Goal: Task Accomplishment & Management: Manage account settings

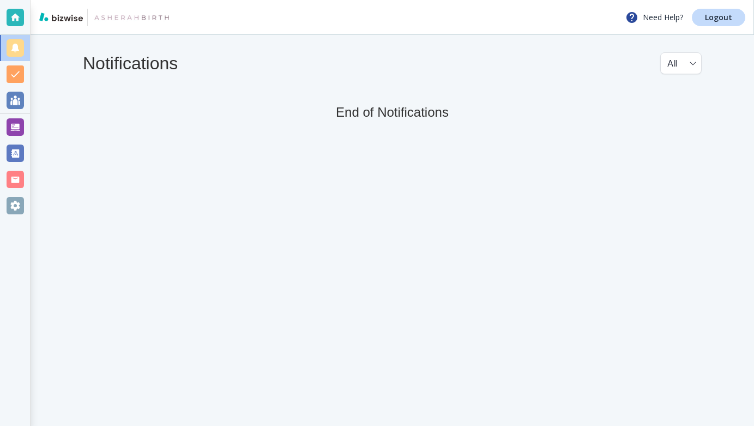
click at [123, 17] on img at bounding box center [132, 17] width 80 height 17
click at [16, 13] on div at bounding box center [15, 17] width 17 height 17
click at [16, 104] on div at bounding box center [15, 100] width 17 height 17
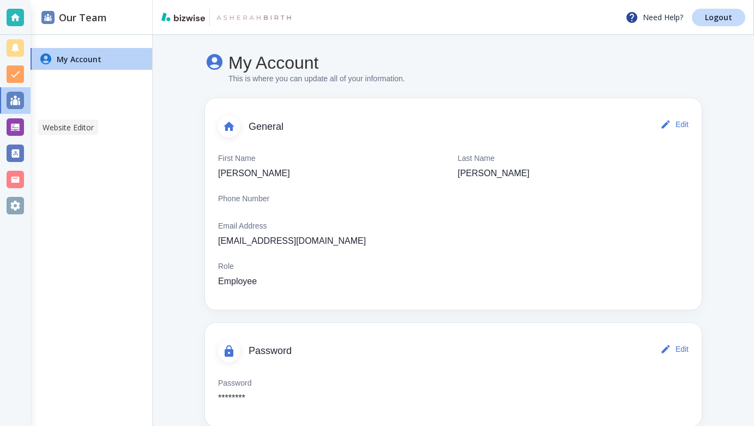
click at [17, 122] on div at bounding box center [15, 126] width 17 height 17
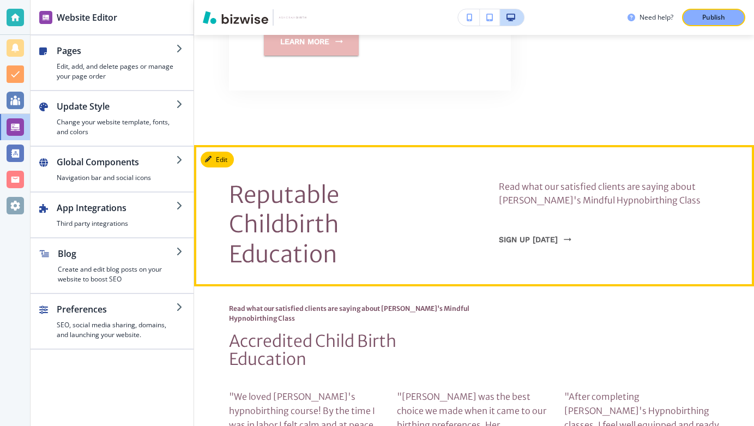
scroll to position [804, 0]
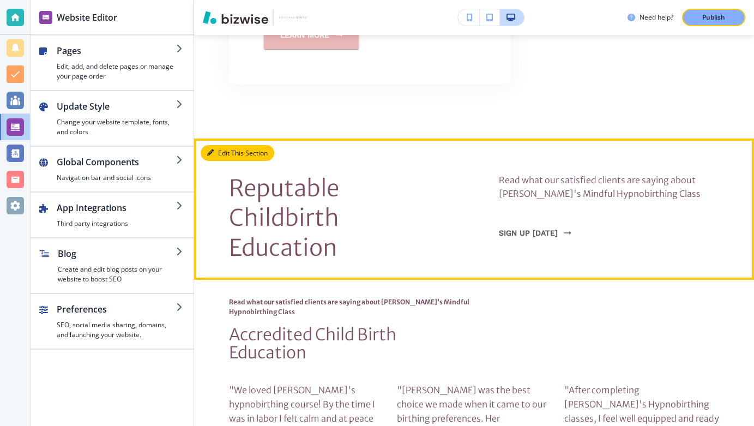
click at [227, 145] on button "Edit This Section" at bounding box center [238, 153] width 74 height 16
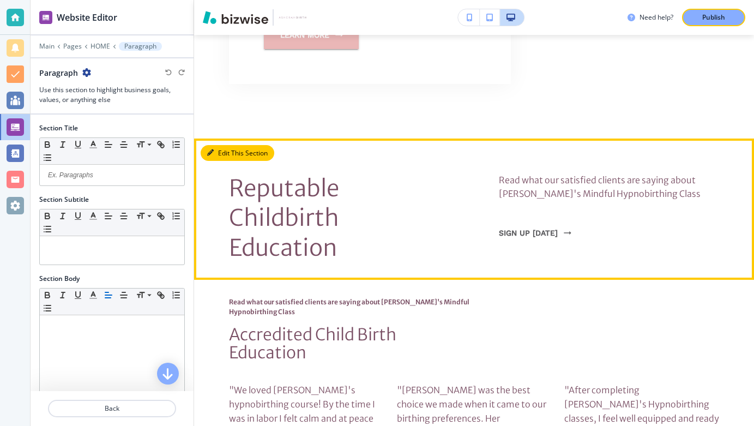
scroll to position [874, 0]
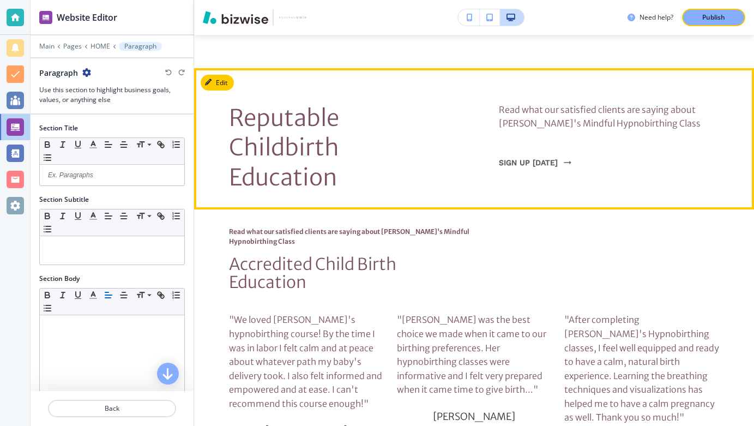
click at [325, 104] on span "﻿ Reputable Childbirth Education" at bounding box center [286, 148] width 115 height 88
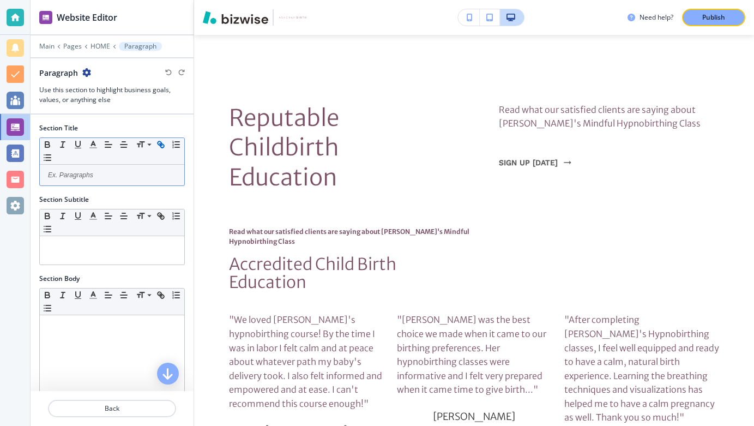
scroll to position [0, 0]
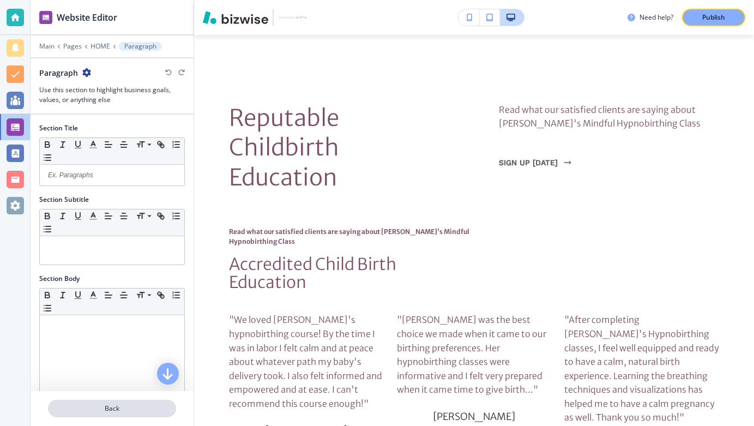
click at [110, 405] on p "Back" at bounding box center [112, 409] width 126 height 10
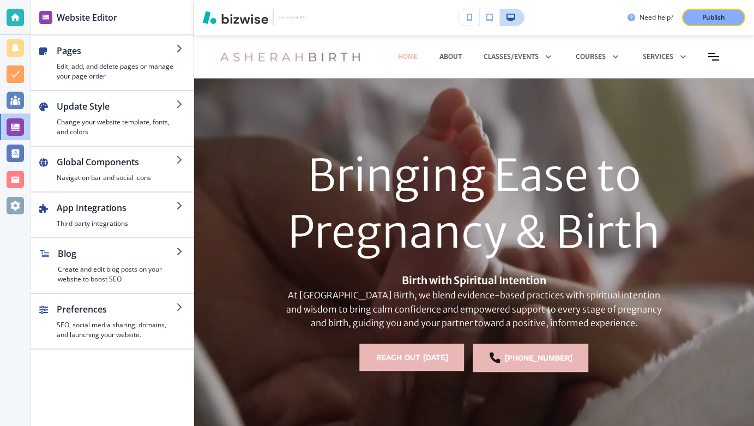
click at [491, 18] on icon "button" at bounding box center [490, 18] width 7 height 8
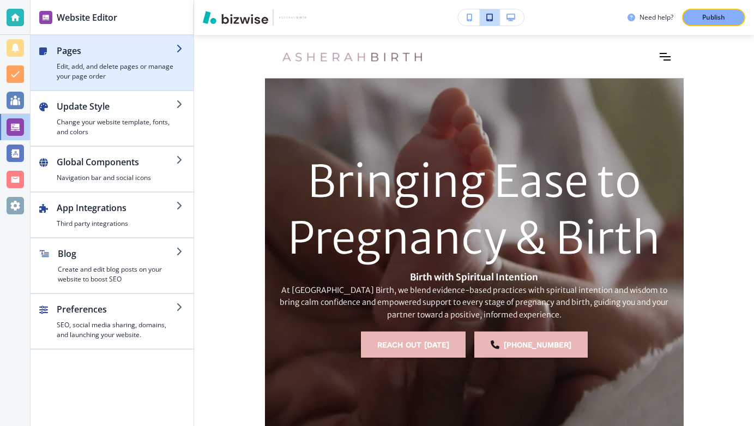
click at [131, 61] on div "button" at bounding box center [116, 59] width 119 height 4
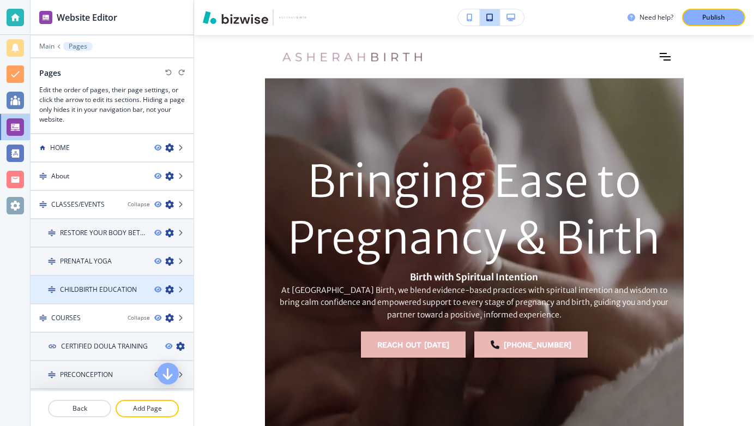
click at [78, 285] on h4 "CHILDBIRTH EDUCATION" at bounding box center [98, 290] width 77 height 10
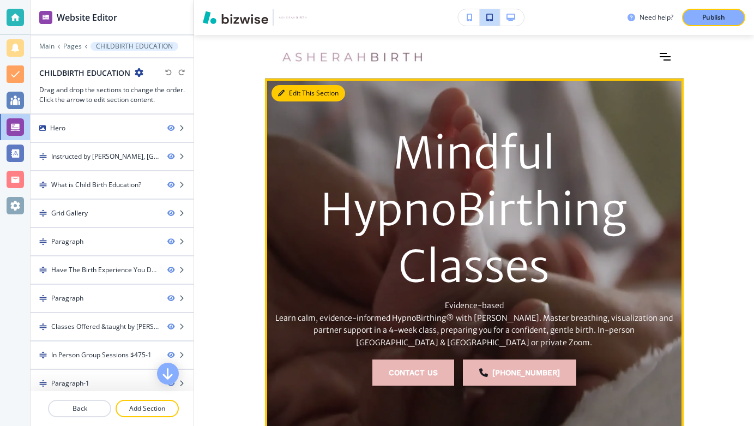
click at [289, 91] on button "Edit This Section" at bounding box center [309, 93] width 74 height 16
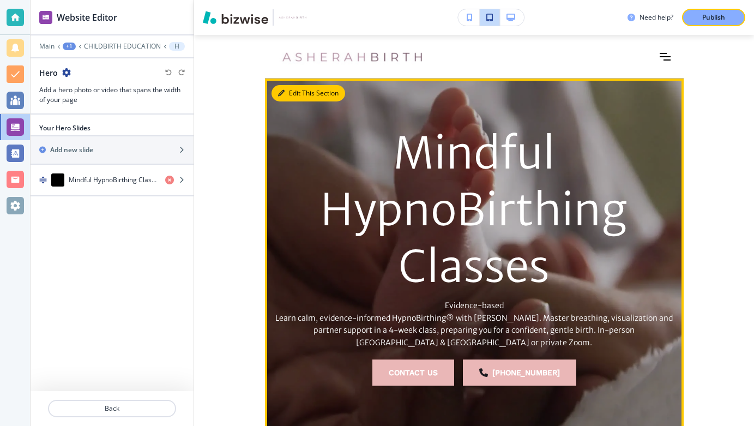
scroll to position [44, 0]
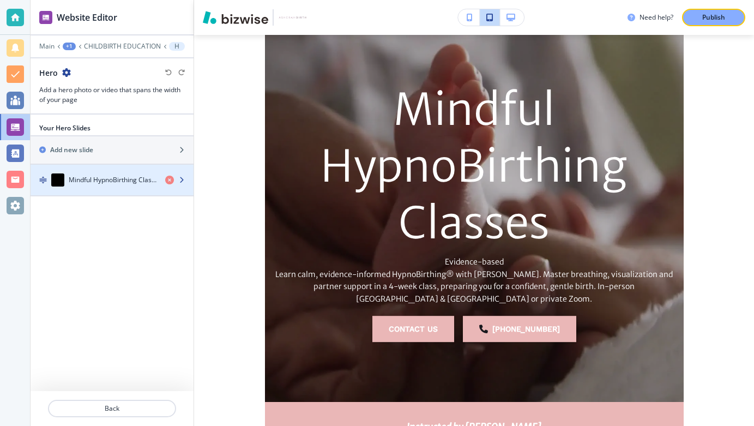
click at [93, 180] on h4 "Mindful HypnoBirthing Classes" at bounding box center [113, 180] width 88 height 10
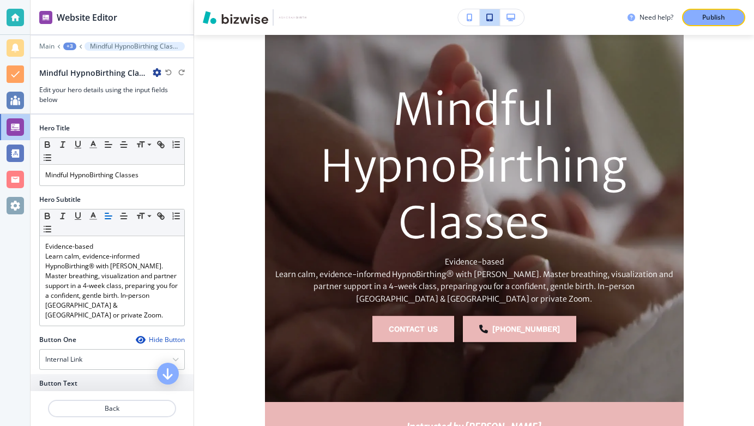
scroll to position [91, 0]
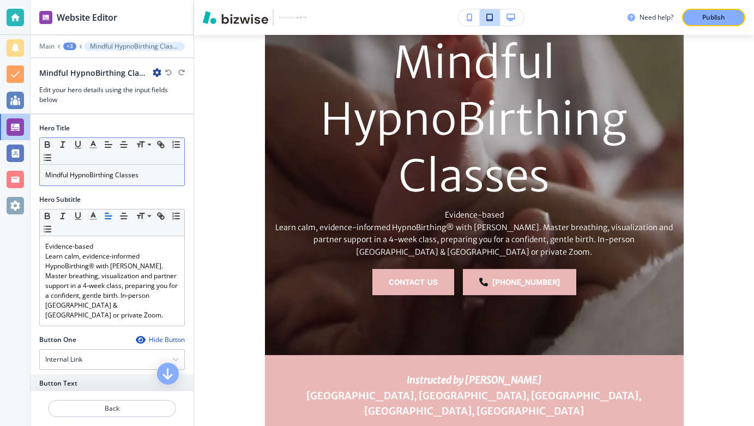
click at [131, 174] on p "Mindful HypnoBirthing Classes" at bounding box center [112, 175] width 134 height 10
click at [70, 175] on p "Mindful HypnoBirthing Classes" at bounding box center [112, 175] width 134 height 10
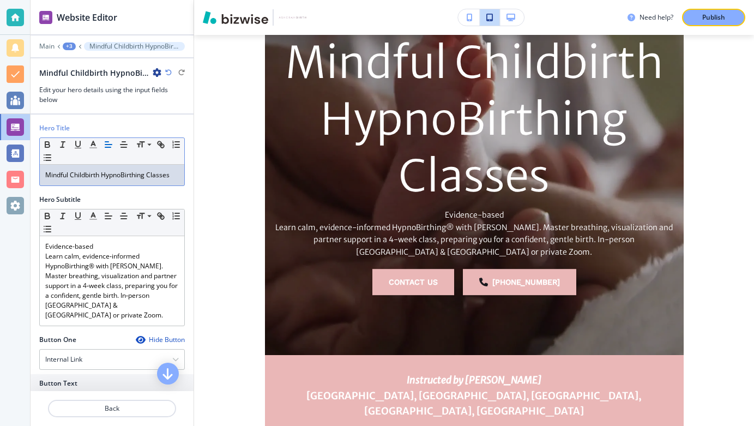
click at [209, 317] on div "Need help? Publish Edit Edit Mindful Childbirth HypnoBirthing Classes Evidence-…" at bounding box center [474, 213] width 560 height 426
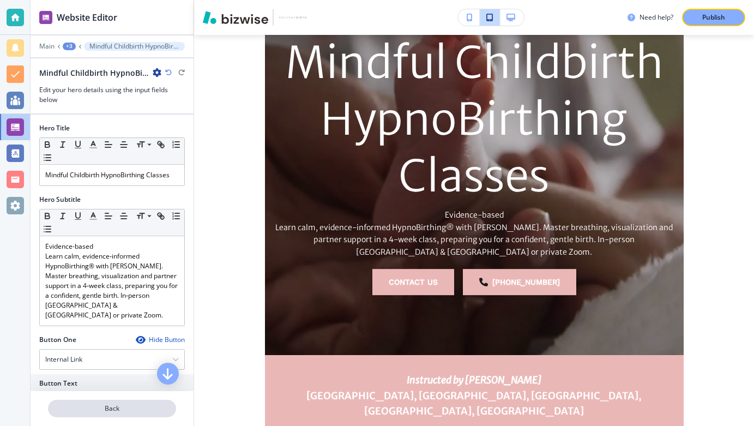
click at [99, 409] on p "Back" at bounding box center [112, 409] width 126 height 10
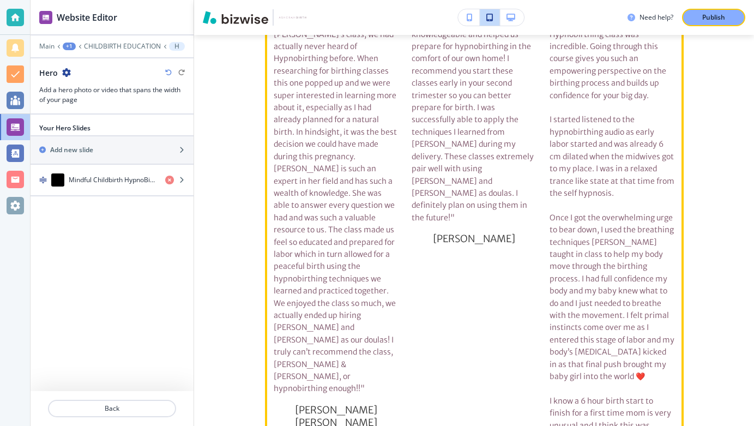
scroll to position [5887, 0]
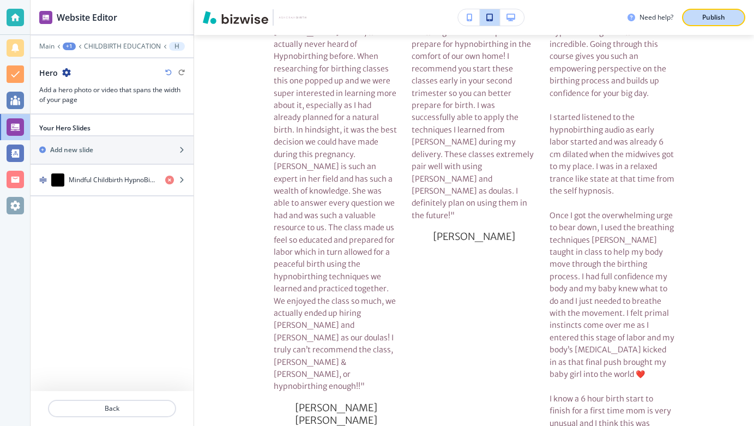
click at [712, 16] on p "Publish" at bounding box center [714, 18] width 23 height 10
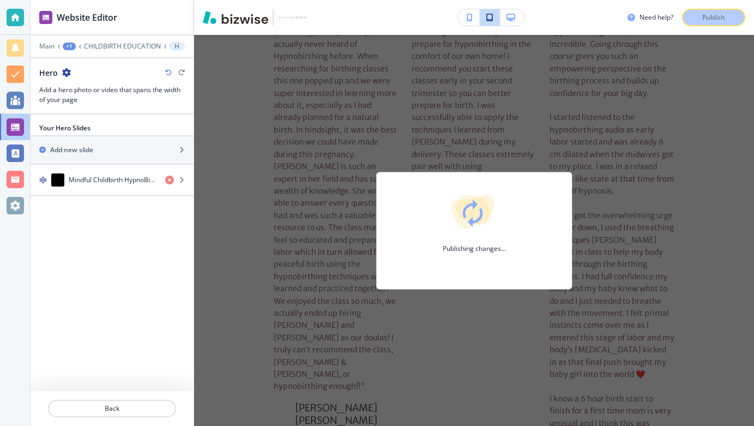
click at [712, 16] on div "Need help? Publish Publishing changes..." at bounding box center [691, 17] width 127 height 17
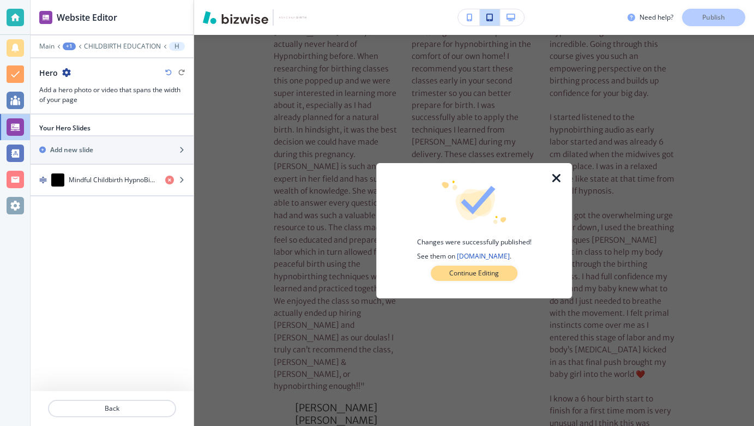
click at [483, 276] on p "Continue Editing" at bounding box center [475, 273] width 50 height 10
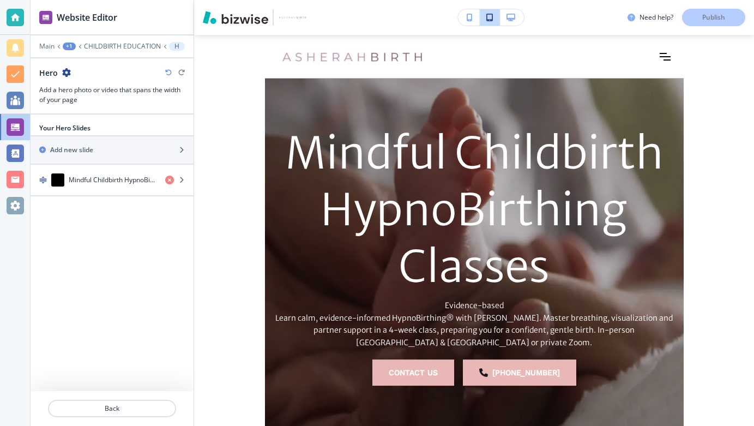
scroll to position [0, 0]
click at [16, 123] on div at bounding box center [15, 126] width 17 height 17
click at [15, 43] on div at bounding box center [15, 47] width 17 height 17
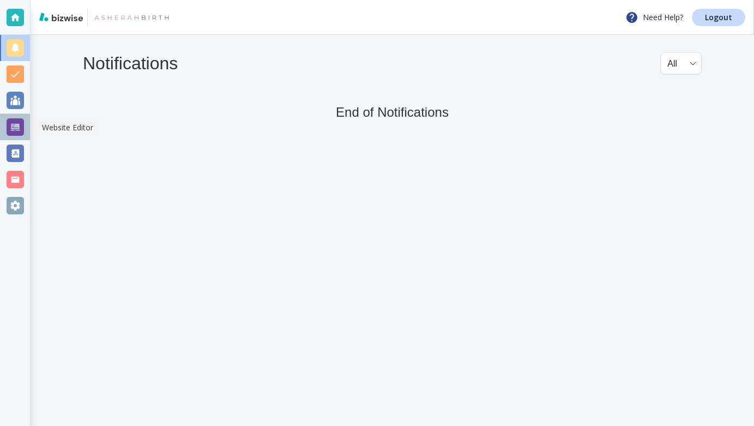
click at [17, 128] on div at bounding box center [15, 126] width 17 height 17
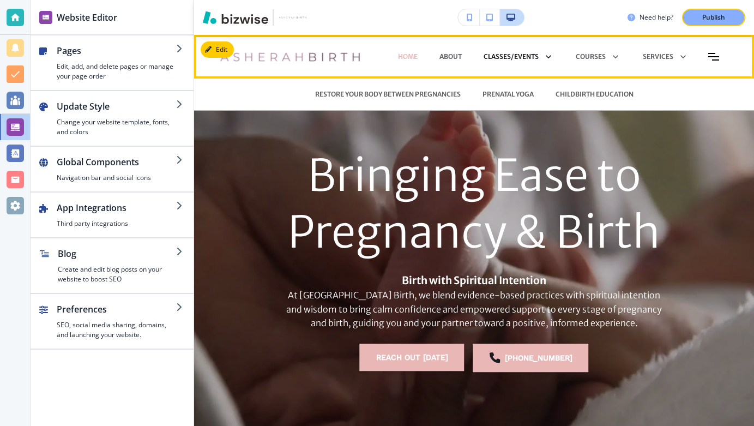
click at [550, 55] on icon at bounding box center [546, 56] width 15 height 15
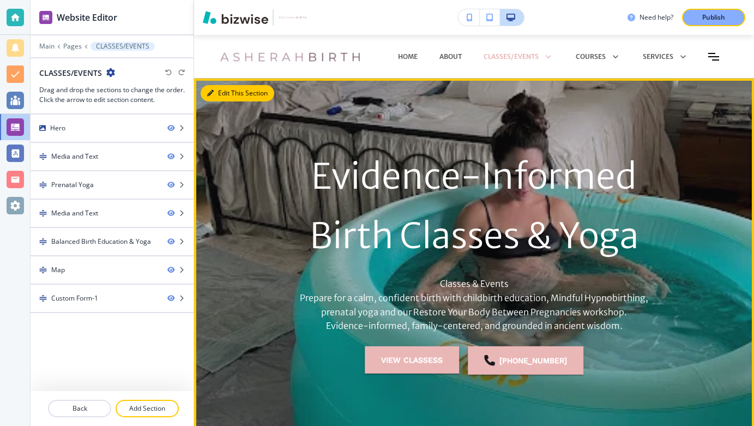
click at [230, 92] on button "Edit This Section" at bounding box center [238, 93] width 74 height 16
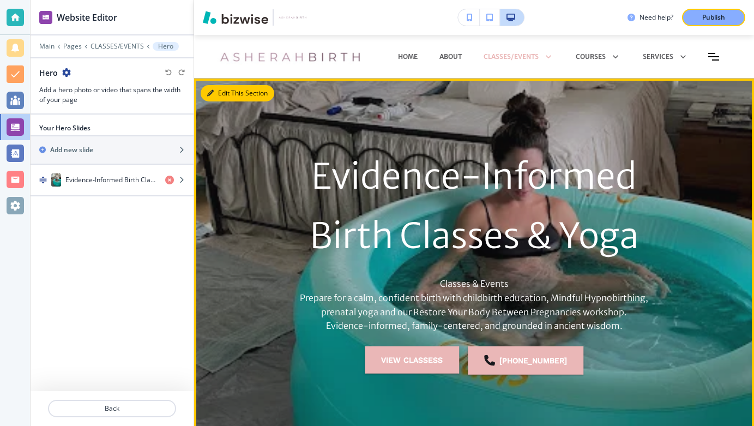
scroll to position [44, 0]
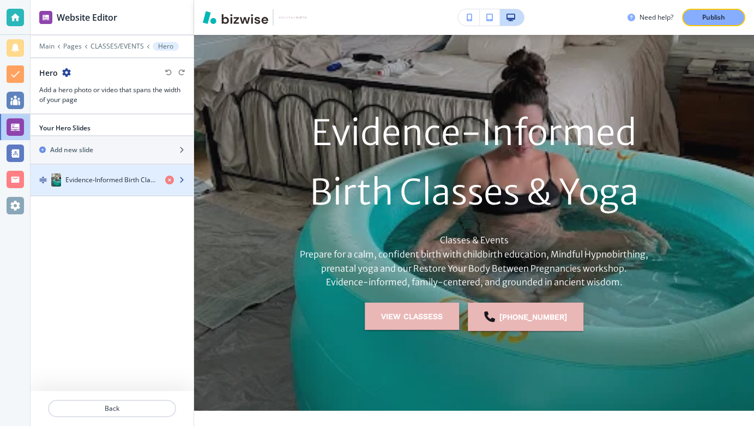
click at [127, 178] on h4 "Evidence‑Informed Birth Classes & Yoga" at bounding box center [110, 180] width 91 height 10
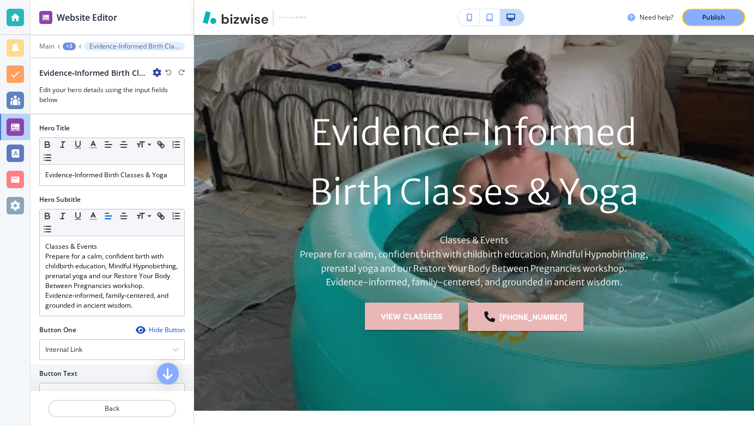
scroll to position [111, 0]
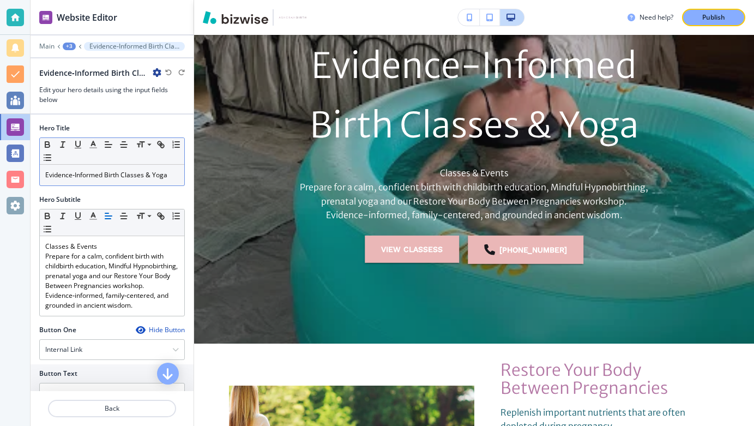
click at [103, 175] on p "Evidence‑Informed Birth Classes & Yoga" at bounding box center [112, 175] width 134 height 10
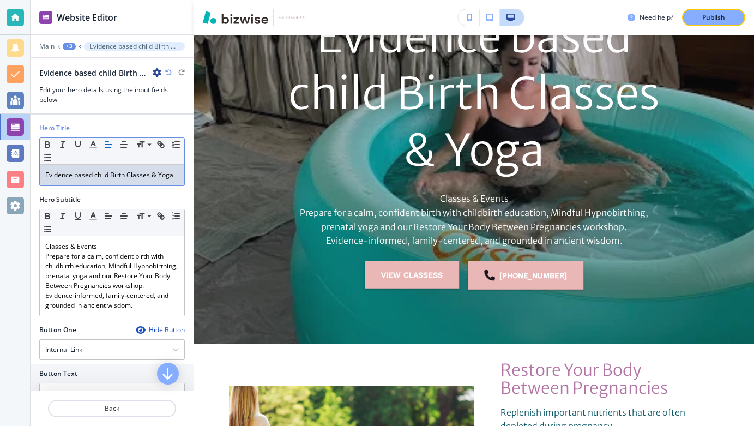
click at [114, 176] on p "Evidence based child Birth Classes & Yoga" at bounding box center [112, 175] width 134 height 10
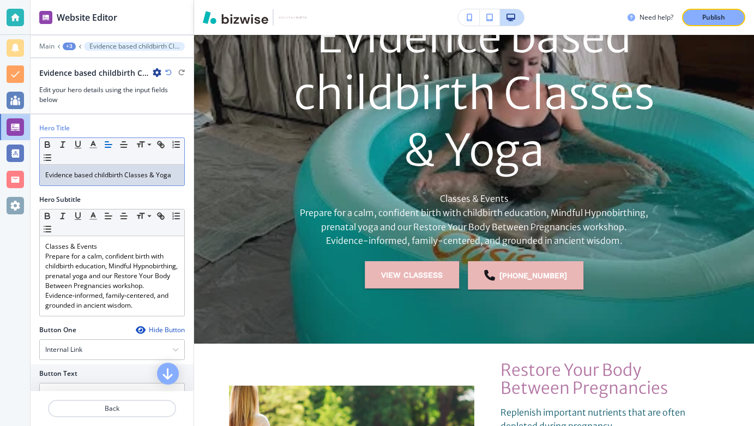
click at [149, 175] on p "Evidence based childbirth Classes & Yoga" at bounding box center [112, 175] width 134 height 10
click at [172, 175] on p "Evidence based childbirth Classes & Yoga" at bounding box center [112, 175] width 134 height 10
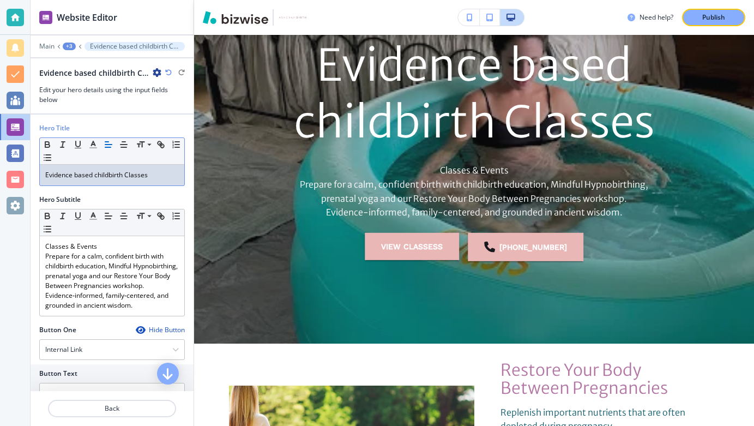
click at [125, 173] on p "Evidence based childbirth Classes" at bounding box center [112, 175] width 134 height 10
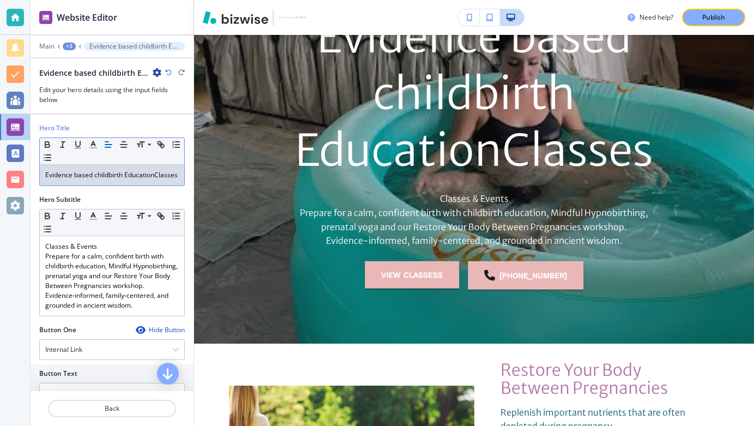
click at [125, 173] on p "Evidence based childbirth EducationClasses" at bounding box center [112, 175] width 134 height 10
click at [155, 175] on p "Evidence based childbirth EducationClasses" at bounding box center [112, 175] width 134 height 10
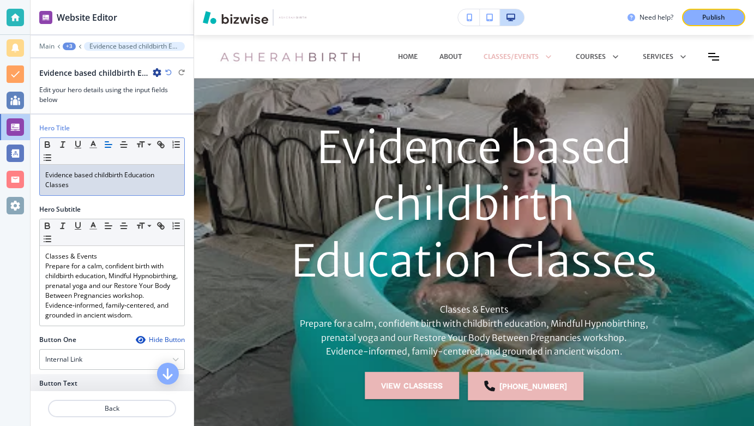
scroll to position [0, 0]
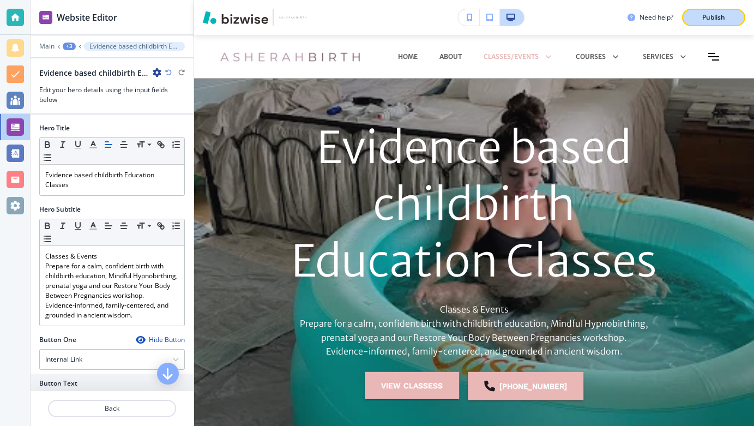
click at [722, 14] on p "Publish" at bounding box center [714, 18] width 23 height 10
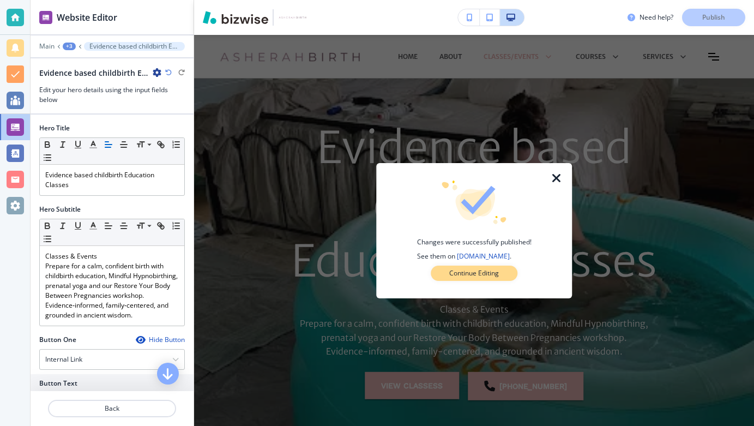
click at [488, 271] on p "Continue Editing" at bounding box center [475, 273] width 50 height 10
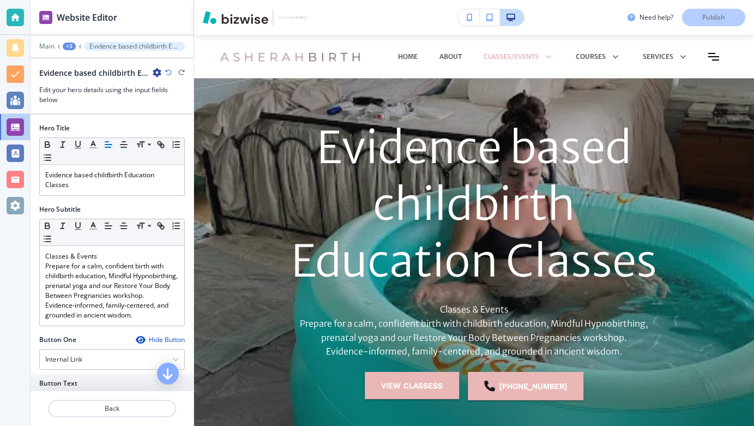
click at [713, 14] on div "Need help? Publish" at bounding box center [691, 17] width 127 height 17
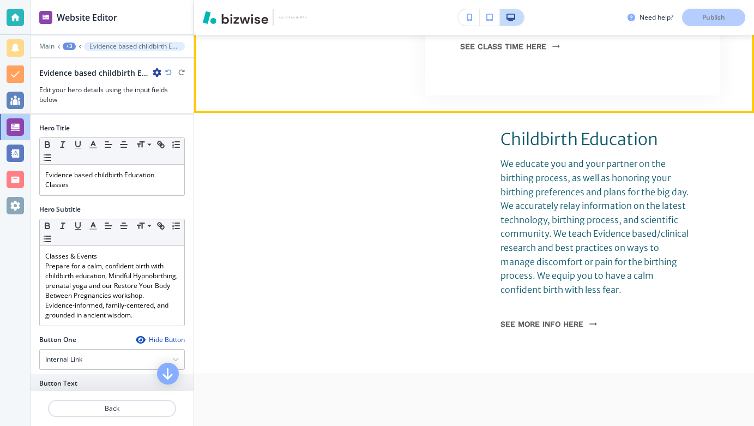
scroll to position [1498, 0]
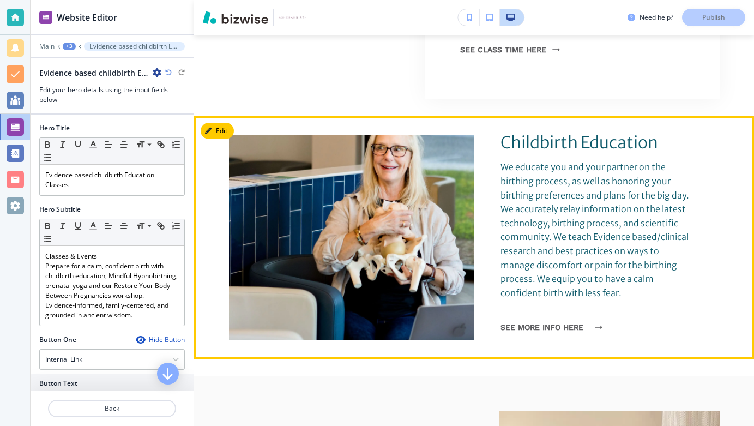
click at [559, 313] on button "see more info here" at bounding box center [549, 327] width 96 height 28
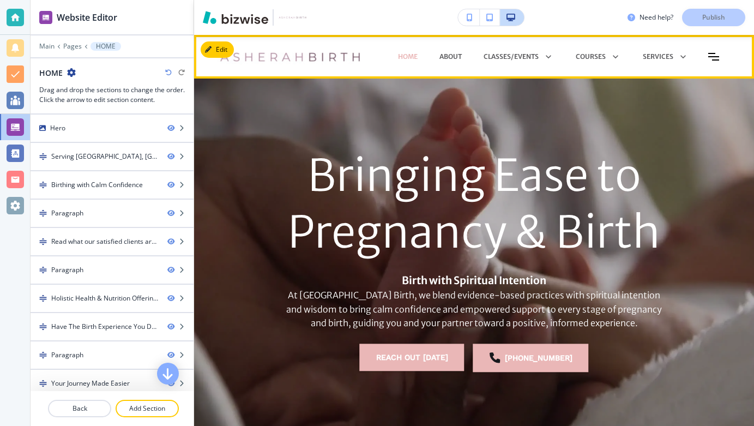
scroll to position [0, 0]
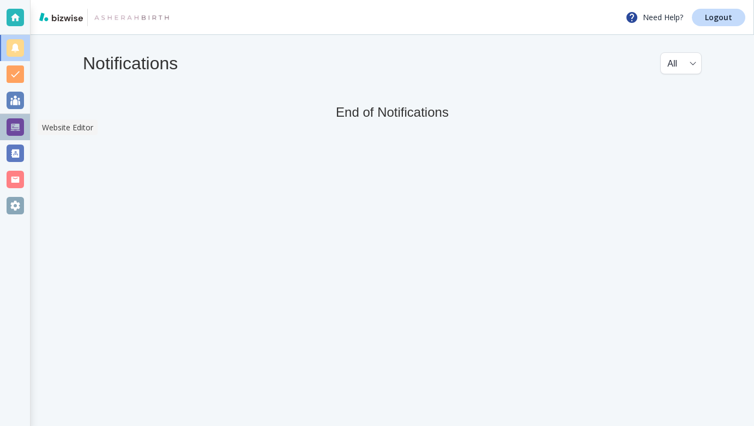
click at [15, 125] on div at bounding box center [15, 126] width 17 height 17
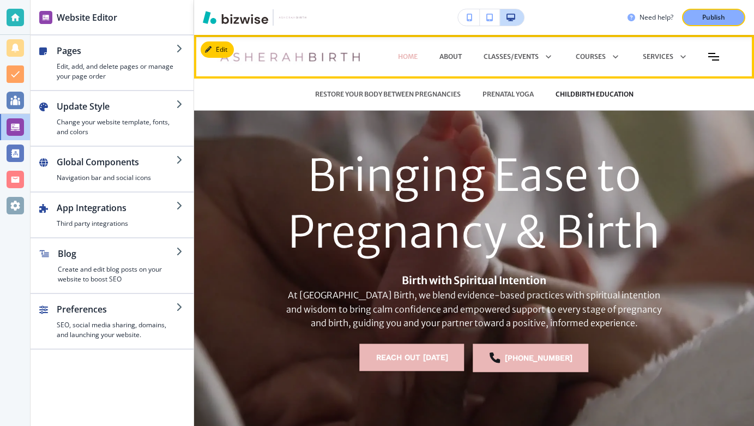
click at [575, 93] on p "CHILDBIRTH EDUCATION" at bounding box center [595, 94] width 78 height 10
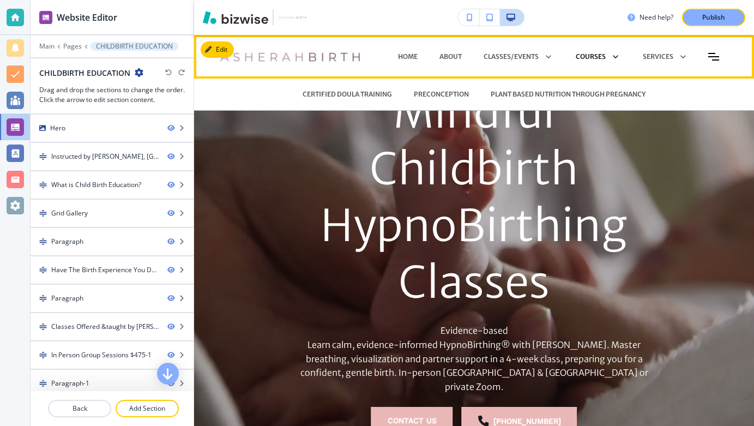
click at [615, 54] on icon at bounding box center [613, 56] width 15 height 15
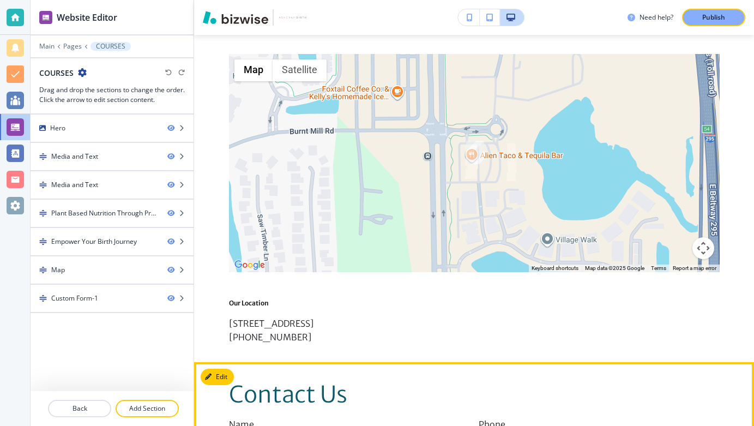
scroll to position [2200, 0]
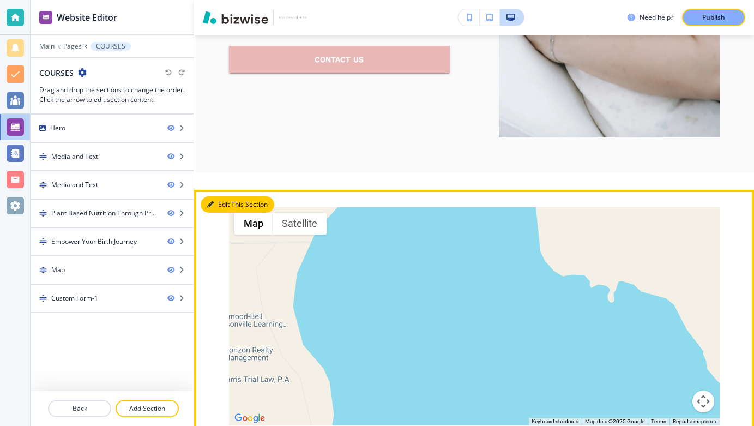
click at [221, 196] on button "Edit This Section" at bounding box center [238, 204] width 74 height 16
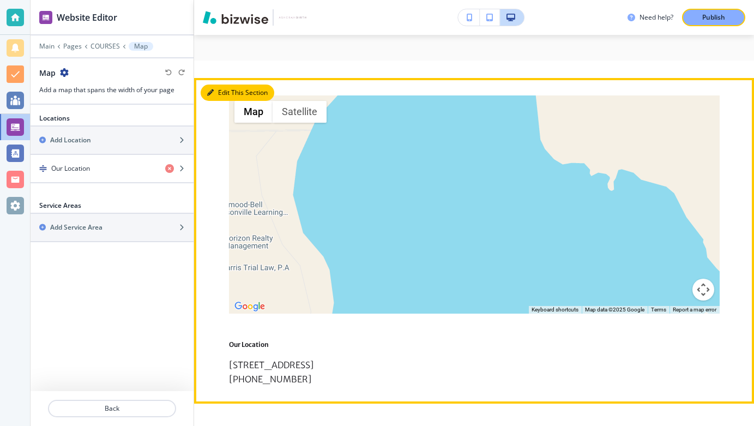
scroll to position [2331, 0]
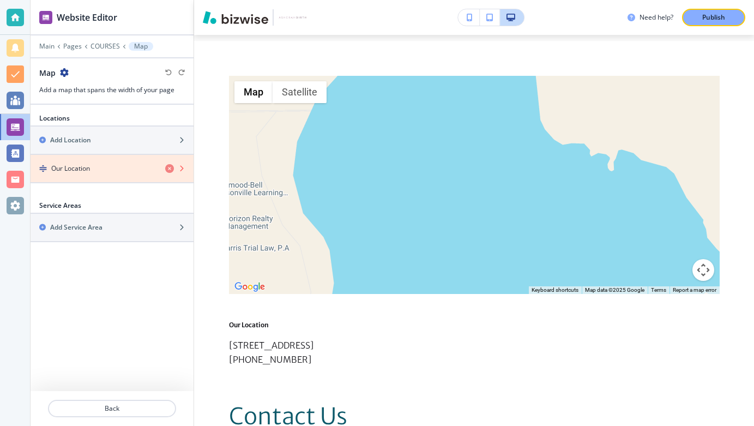
click at [170, 166] on icon "button" at bounding box center [169, 168] width 9 height 9
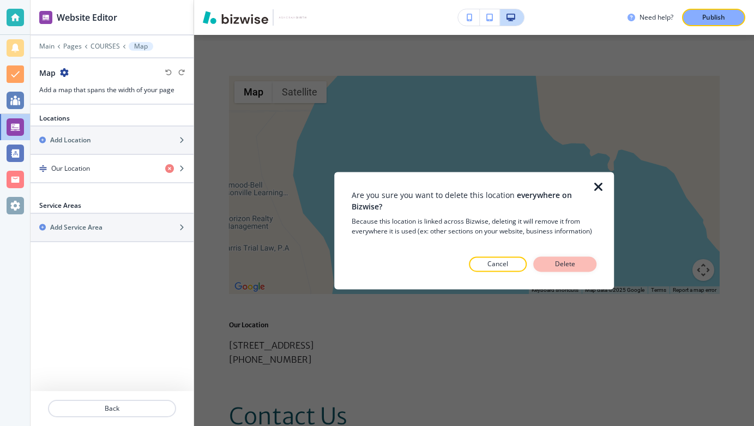
click at [573, 265] on p "Delete" at bounding box center [565, 264] width 26 height 10
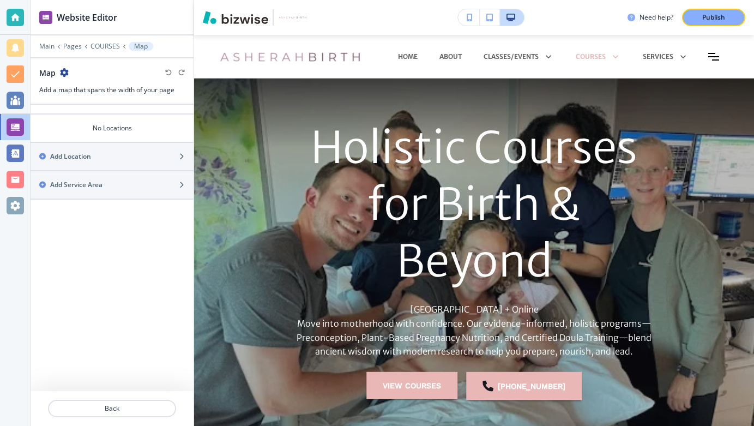
scroll to position [0, 0]
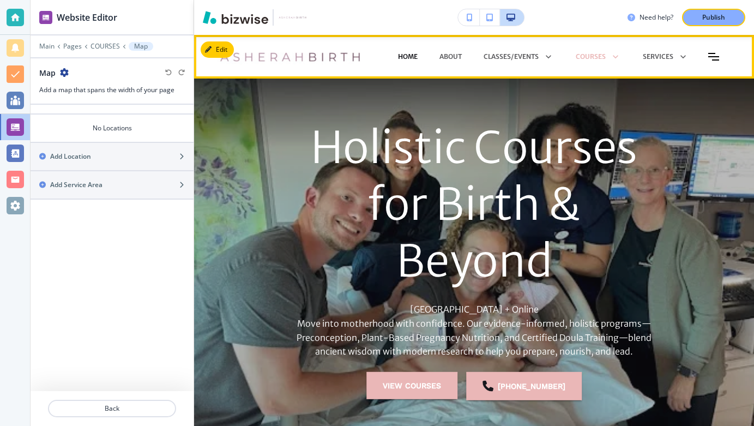
click at [407, 56] on p "HOME" at bounding box center [408, 57] width 20 height 10
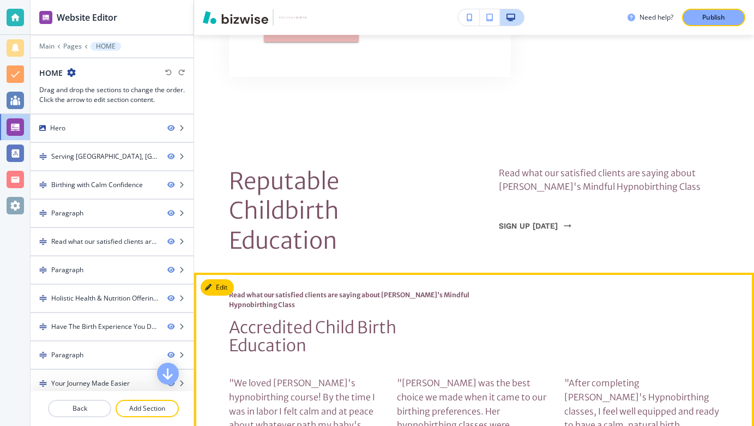
scroll to position [811, 0]
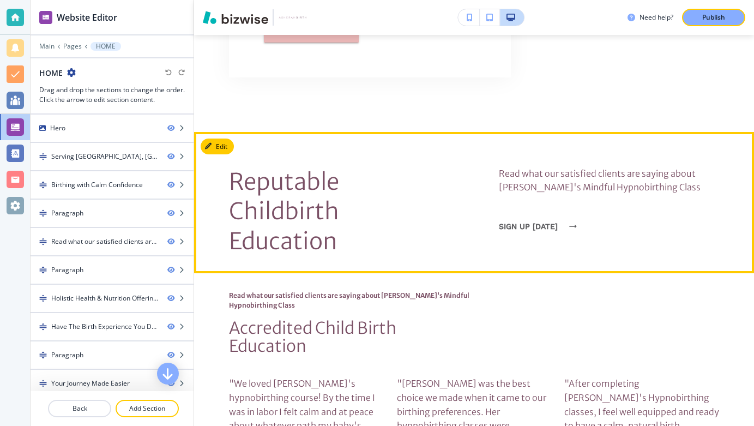
click at [515, 212] on button "sign up [DATE]" at bounding box center [535, 226] width 72 height 28
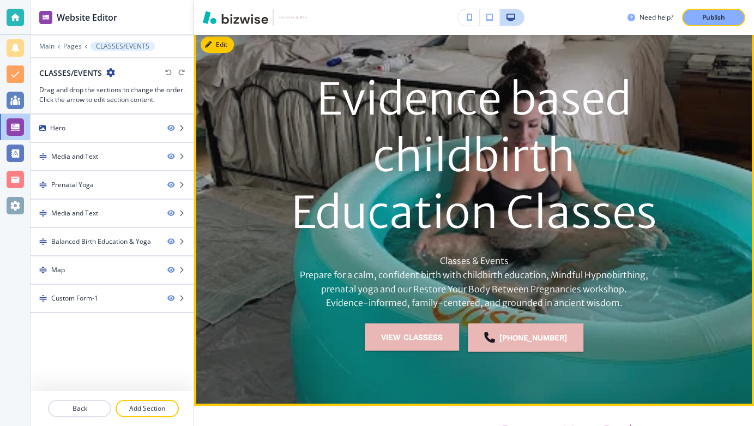
scroll to position [49, 0]
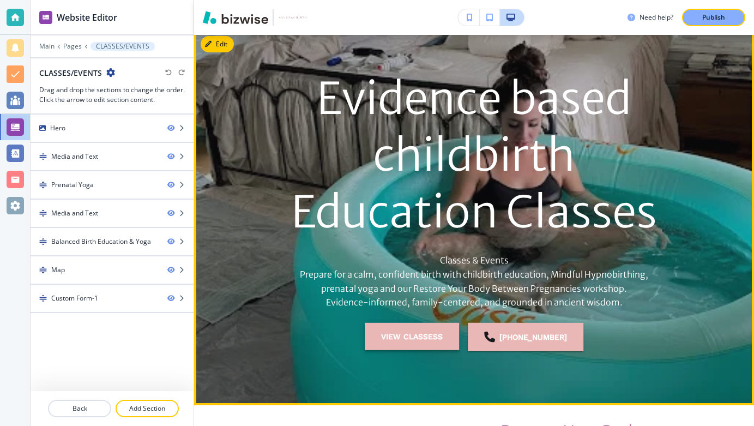
click at [427, 339] on button "view classess" at bounding box center [412, 336] width 94 height 27
click at [417, 334] on button "view classess" at bounding box center [412, 336] width 94 height 27
click at [422, 335] on button "view classess" at bounding box center [412, 336] width 94 height 27
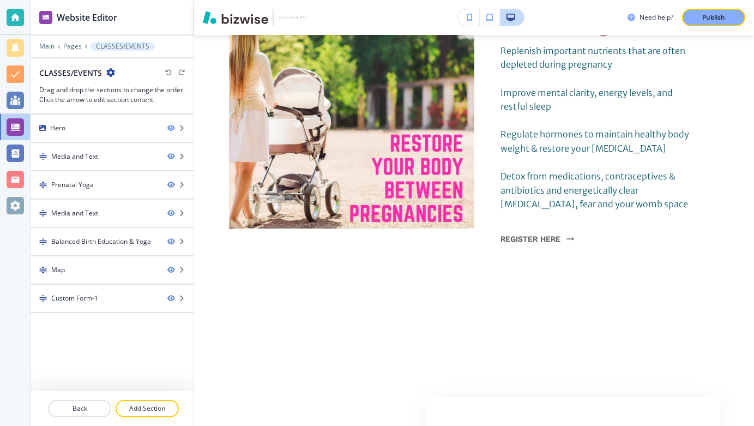
scroll to position [473, 0]
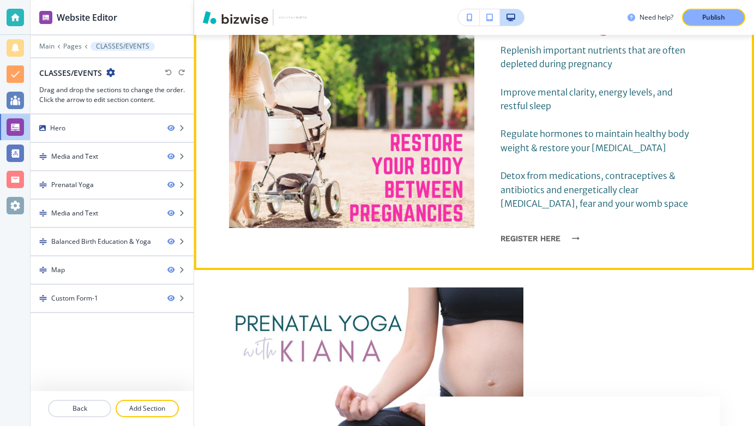
click at [558, 234] on button "register here" at bounding box center [537, 238] width 73 height 28
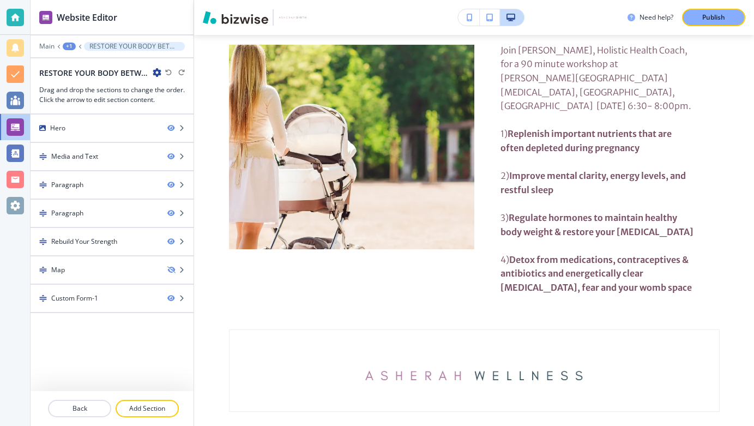
scroll to position [0, 0]
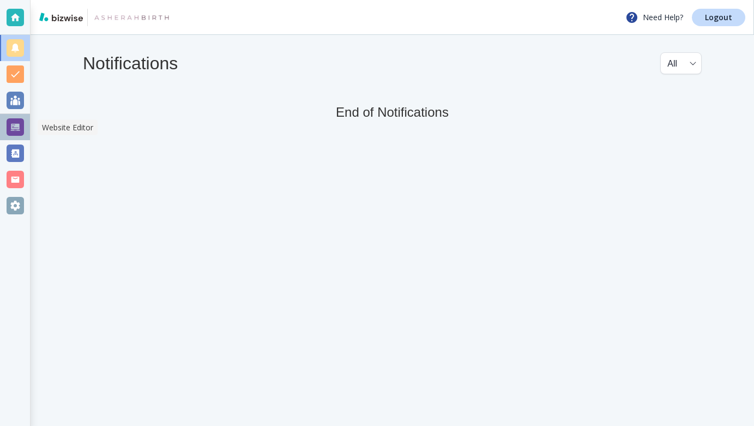
click at [16, 125] on div at bounding box center [15, 126] width 17 height 17
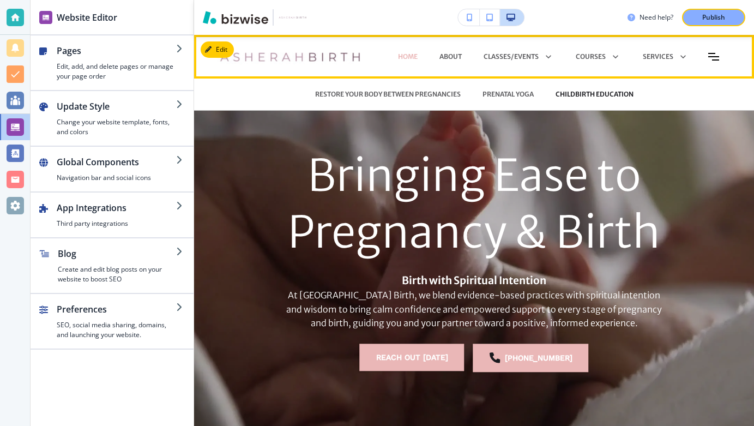
click at [578, 93] on p "CHILDBIRTH EDUCATION" at bounding box center [595, 94] width 78 height 10
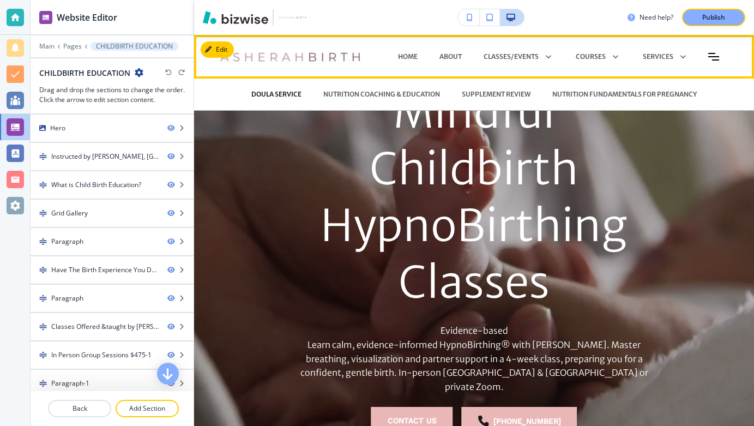
click at [272, 94] on p "DOULA SERVICE" at bounding box center [276, 94] width 50 height 10
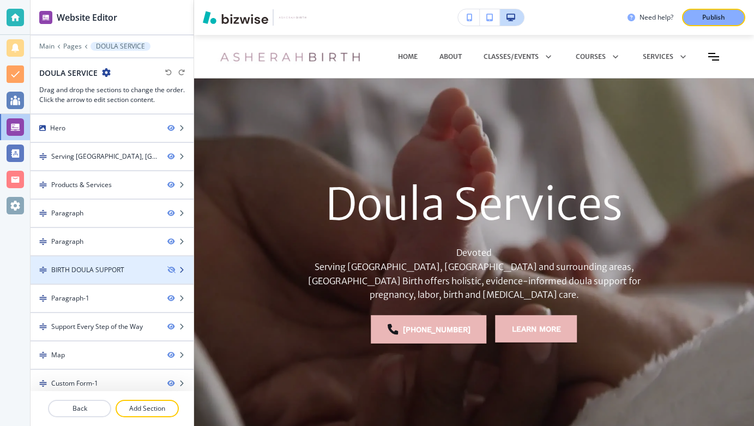
click at [122, 269] on div "BIRTH DOULA SUPPORT" at bounding box center [87, 270] width 73 height 10
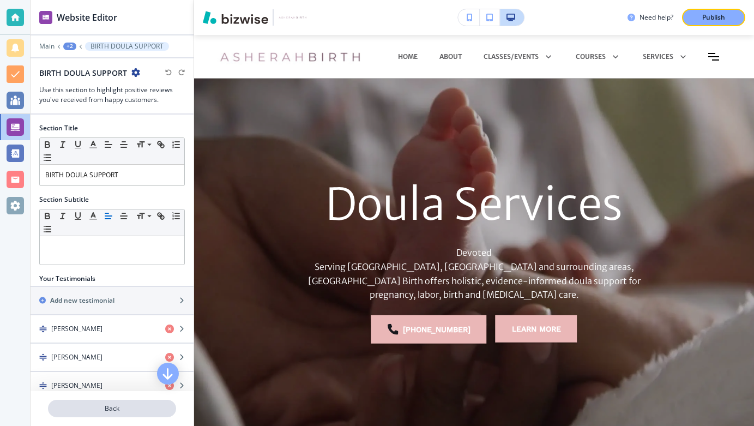
click at [93, 410] on p "Back" at bounding box center [112, 409] width 126 height 10
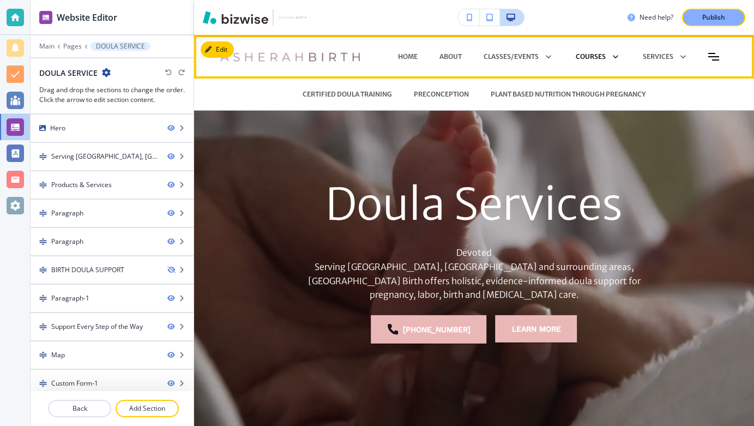
click at [618, 55] on icon at bounding box center [613, 56] width 15 height 15
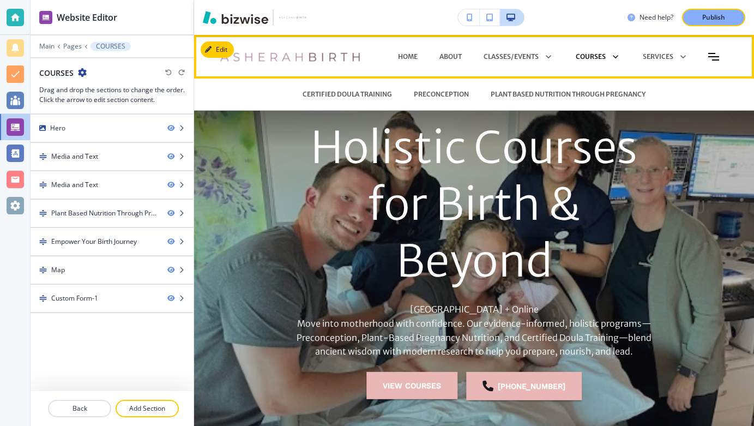
click at [598, 53] on p "COURSES" at bounding box center [591, 57] width 30 height 10
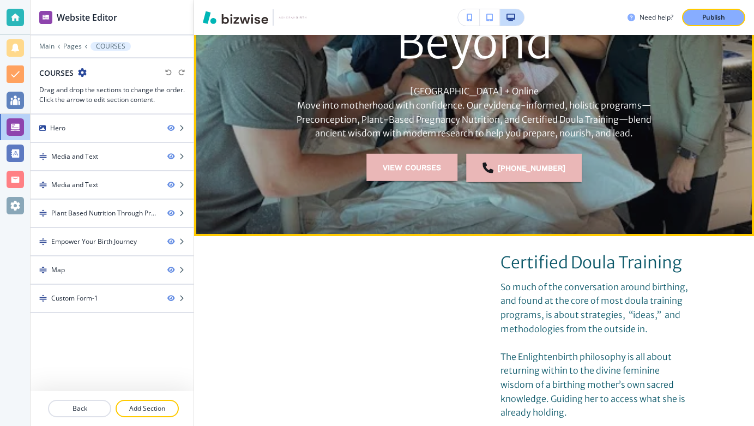
scroll to position [221, 0]
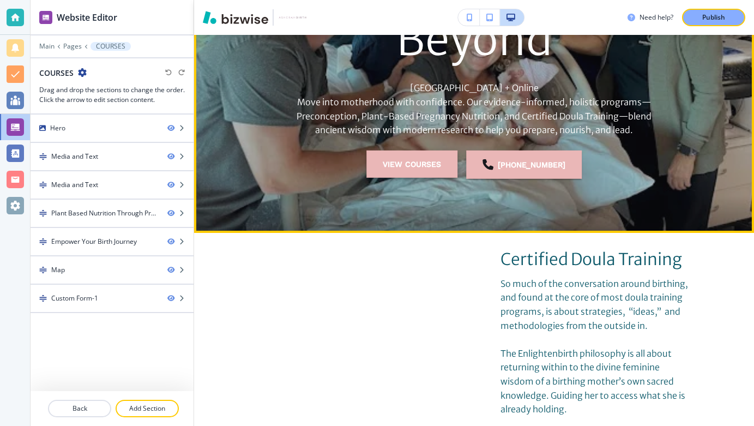
click at [422, 165] on button "view courses" at bounding box center [412, 164] width 91 height 27
click at [416, 164] on button "view courses" at bounding box center [412, 164] width 91 height 27
click at [424, 159] on button "view courses" at bounding box center [412, 164] width 91 height 27
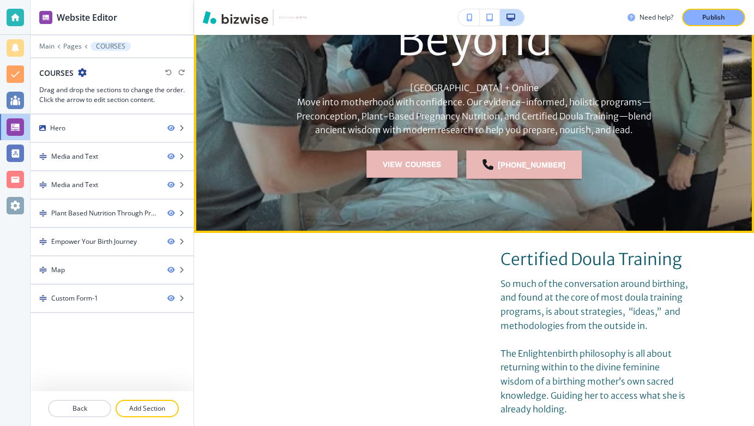
click at [424, 159] on button "view courses" at bounding box center [412, 164] width 91 height 27
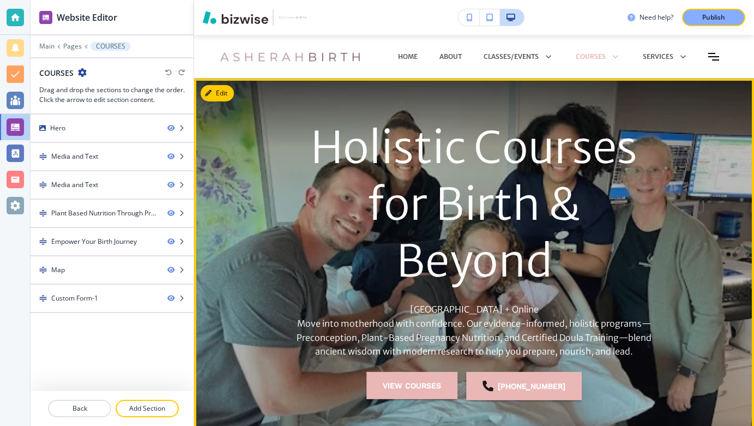
scroll to position [0, 0]
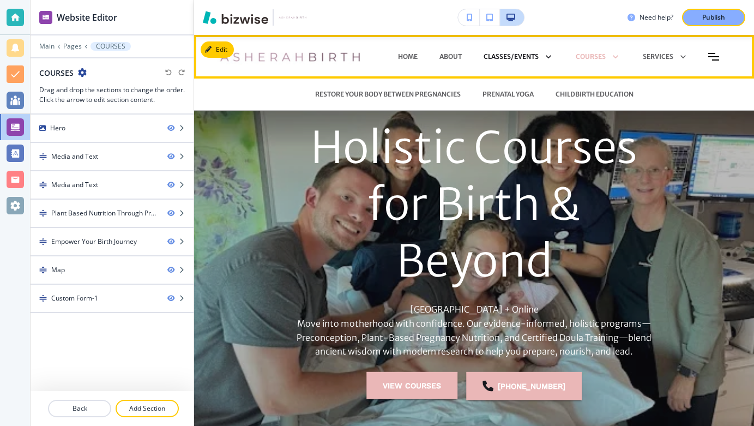
click at [548, 54] on icon at bounding box center [546, 56] width 15 height 15
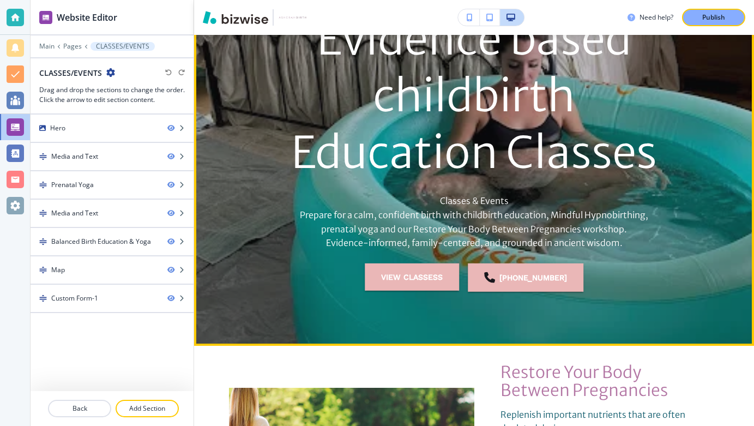
scroll to position [109, 0]
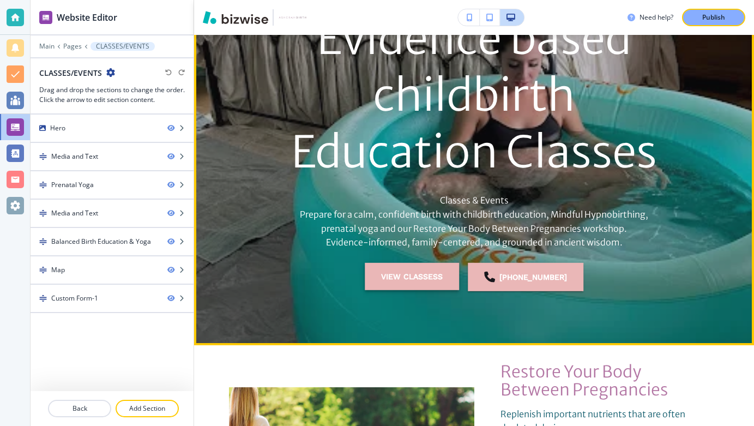
click at [417, 277] on button "view classess" at bounding box center [412, 276] width 94 height 27
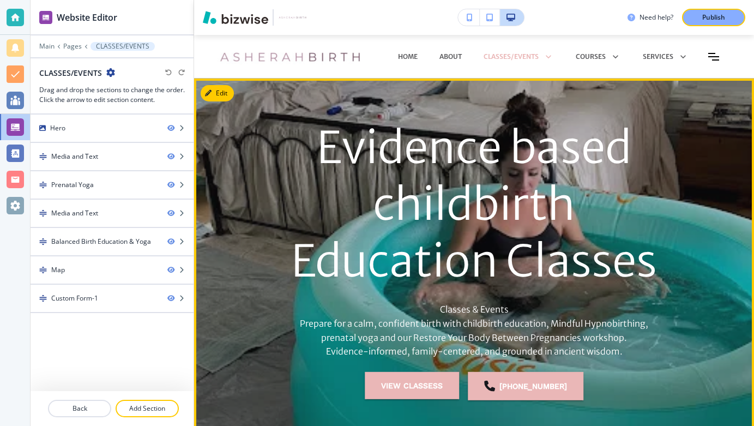
scroll to position [0, 0]
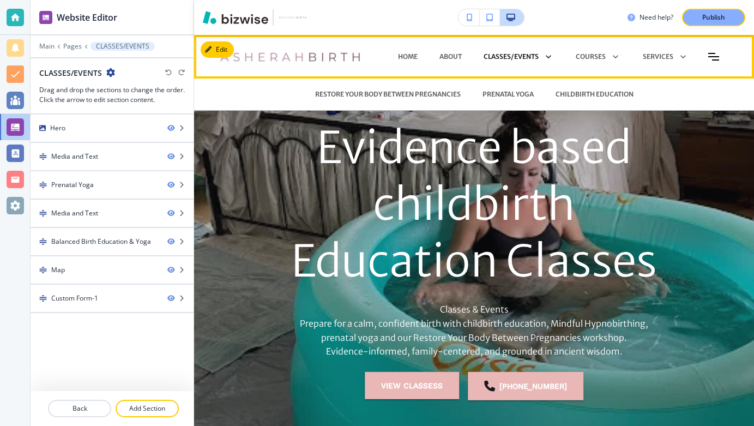
click at [520, 52] on p "CLASSES/EVENTS" at bounding box center [511, 57] width 55 height 10
click at [575, 93] on p "CHILDBIRTH EDUCATION" at bounding box center [595, 94] width 78 height 10
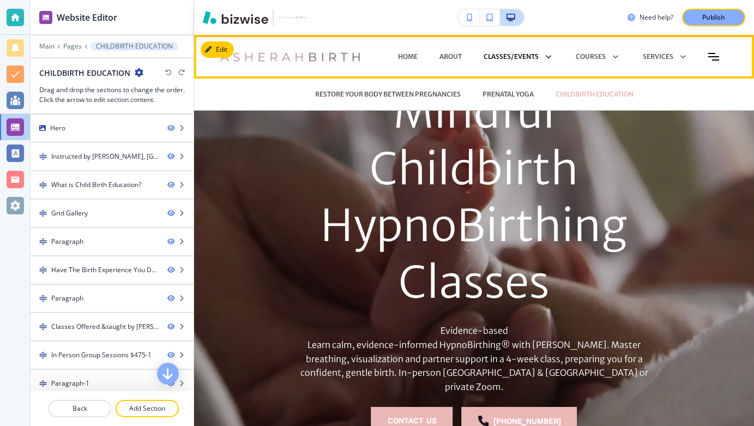
click at [520, 52] on p "CLASSES/EVENTS" at bounding box center [511, 57] width 55 height 10
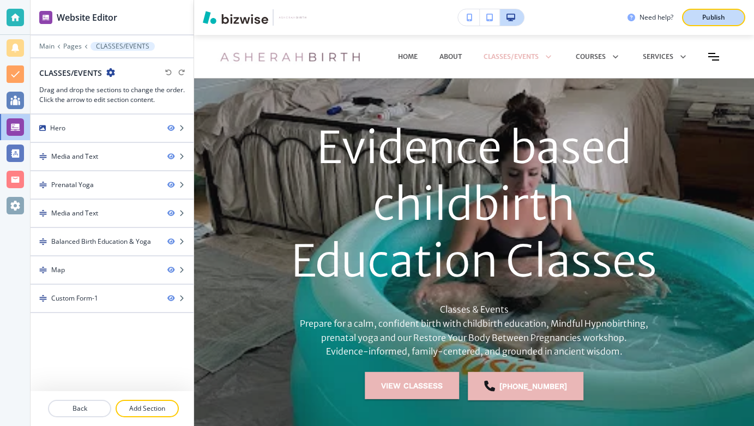
click at [705, 16] on p "Publish" at bounding box center [714, 18] width 23 height 10
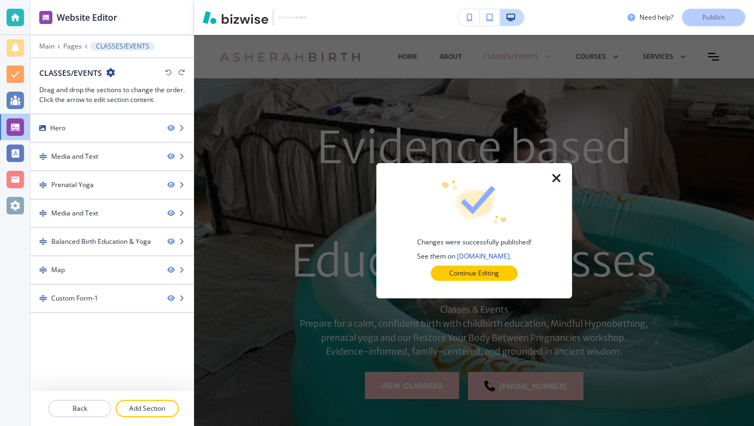
click at [555, 178] on icon "button" at bounding box center [556, 178] width 13 height 13
